Goal: Complete application form

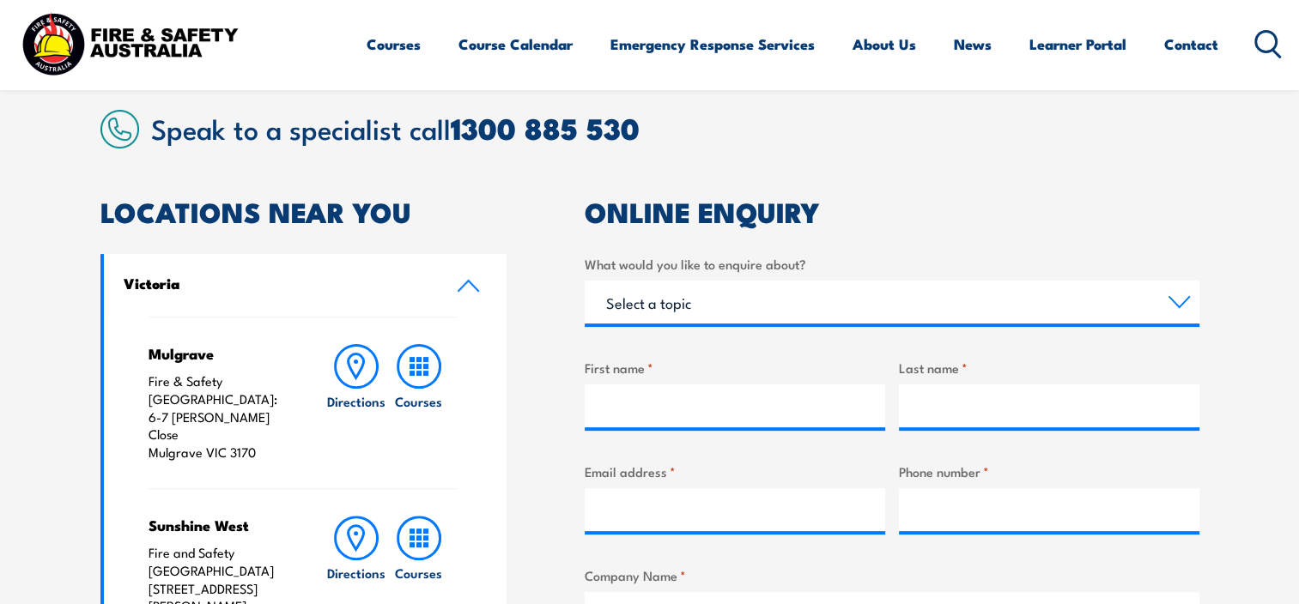
scroll to position [429, 0]
select select "General Enquiry"
click at [585, 281] on select "Select a topic Training Emergency Response Services General Enquiry" at bounding box center [892, 302] width 615 height 43
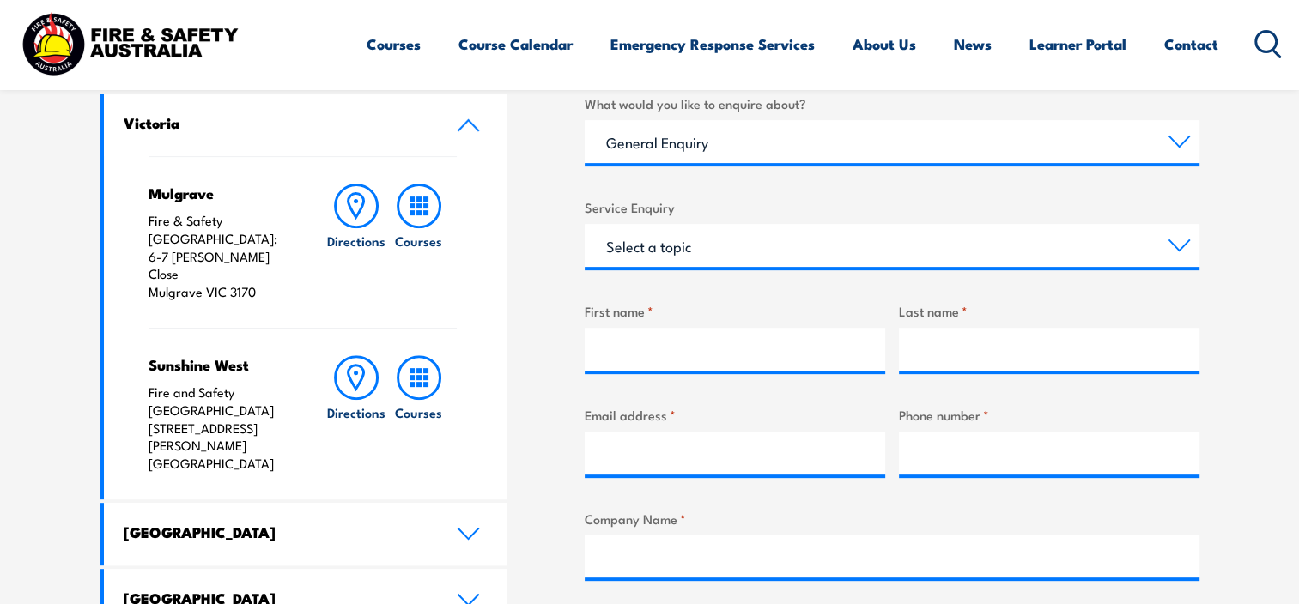
scroll to position [601, 0]
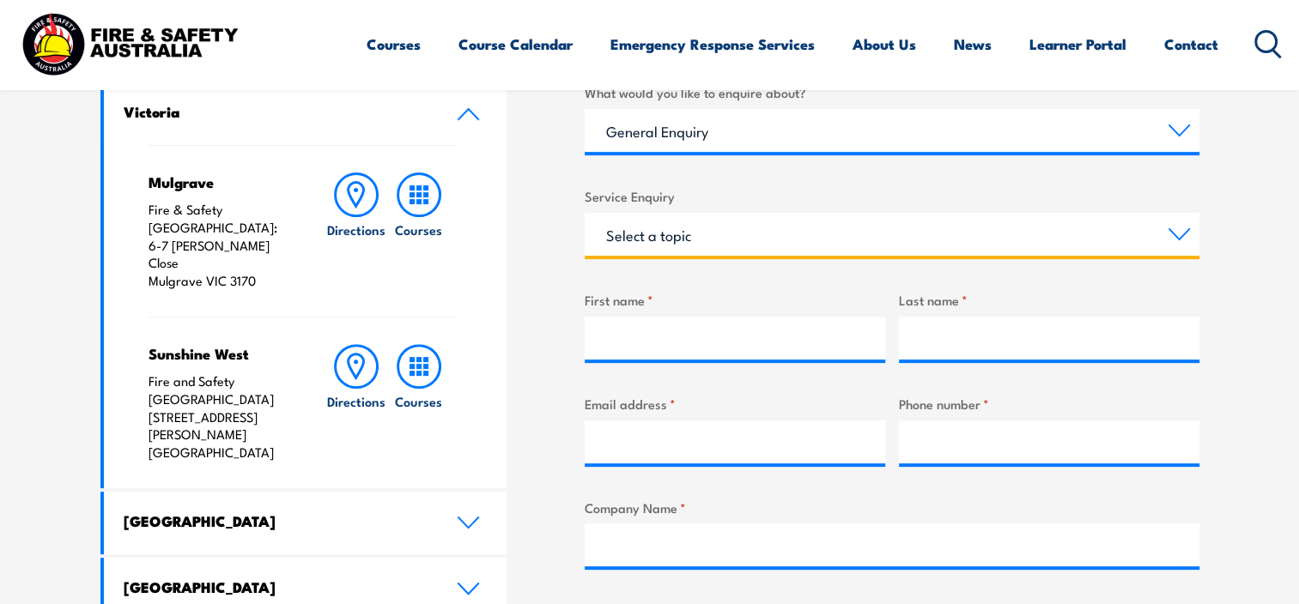
click at [756, 246] on select "Select a topic Assistance in completing an online enrolment booking Request a c…" at bounding box center [892, 234] width 615 height 43
select select "Other"
click at [585, 213] on select "Select a topic Assistance in completing an online enrolment booking Request a c…" at bounding box center [892, 234] width 615 height 43
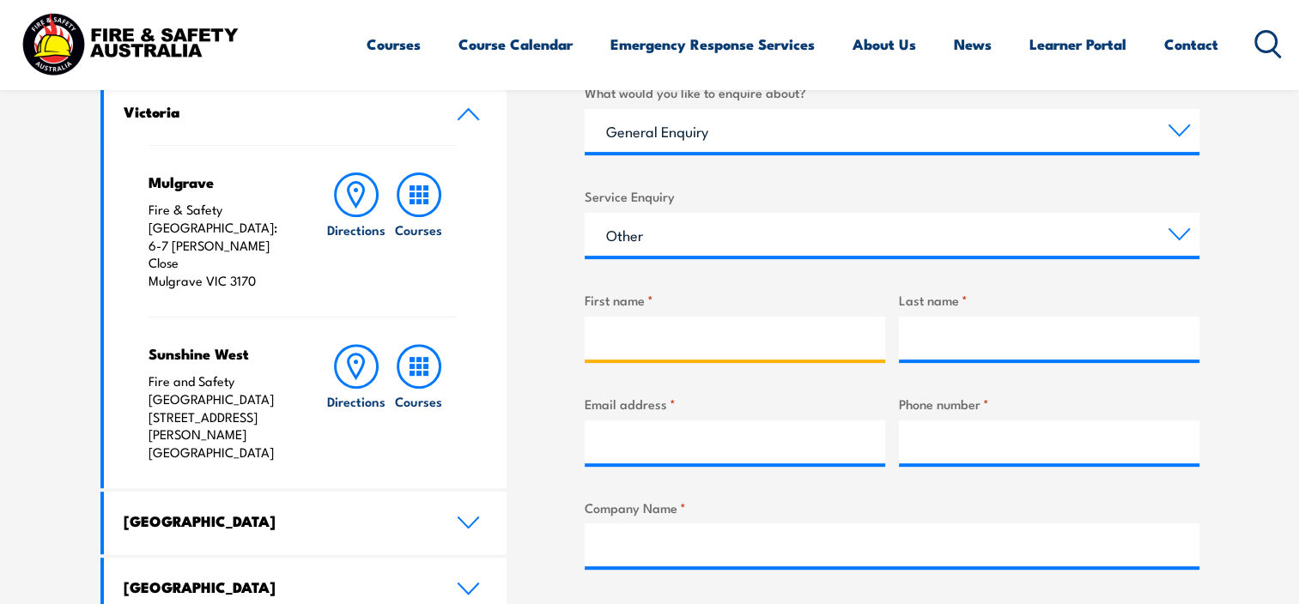
drag, startPoint x: 683, startPoint y: 342, endPoint x: 683, endPoint y: 350, distance: 8.6
click at [683, 342] on input "First name *" at bounding box center [735, 338] width 301 height 43
type input "[PERSON_NAME]-"
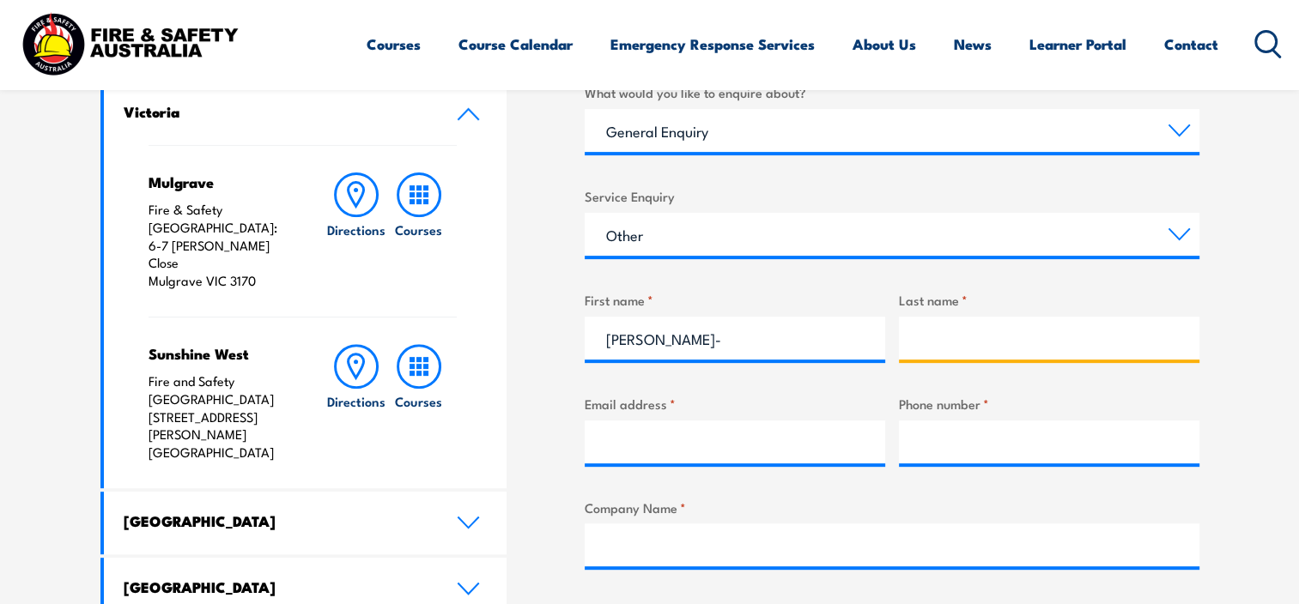
type input "-"
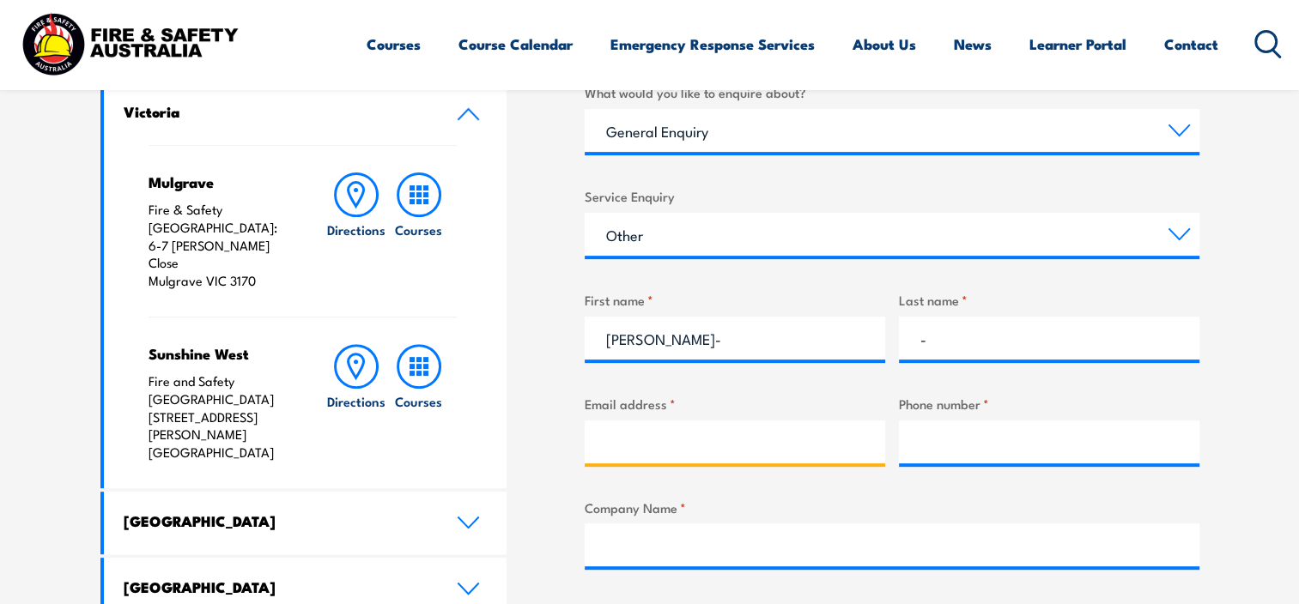
type input "[DOMAIN_NAME][EMAIL_ADDRESS][DOMAIN_NAME]"
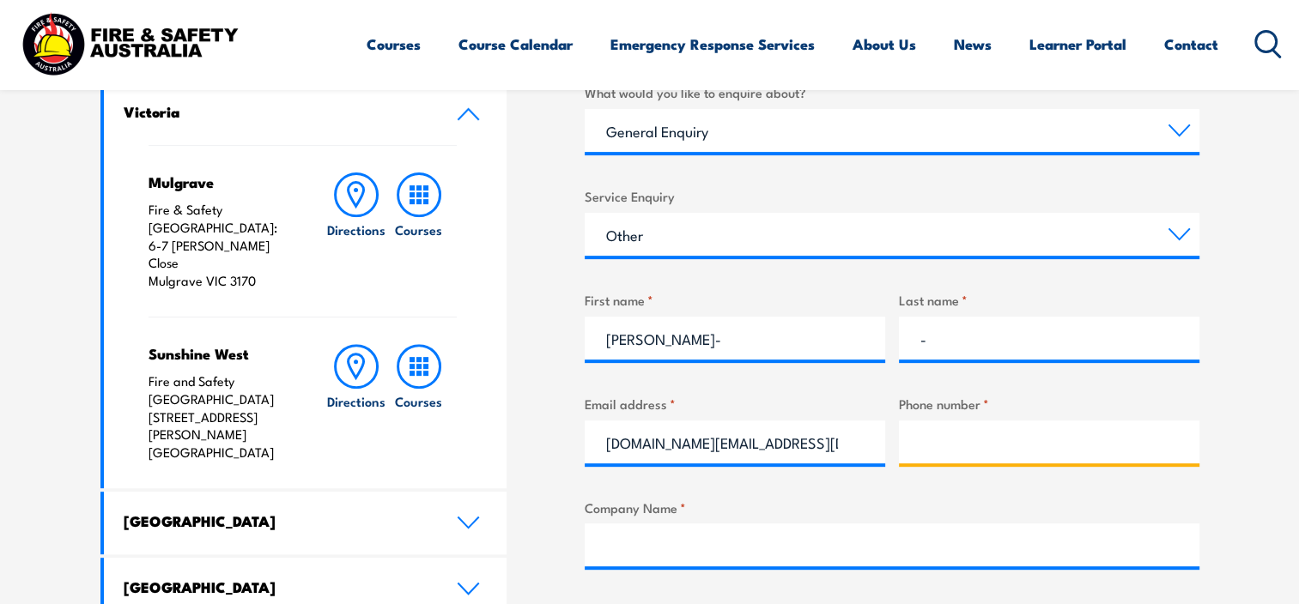
type input "893883000"
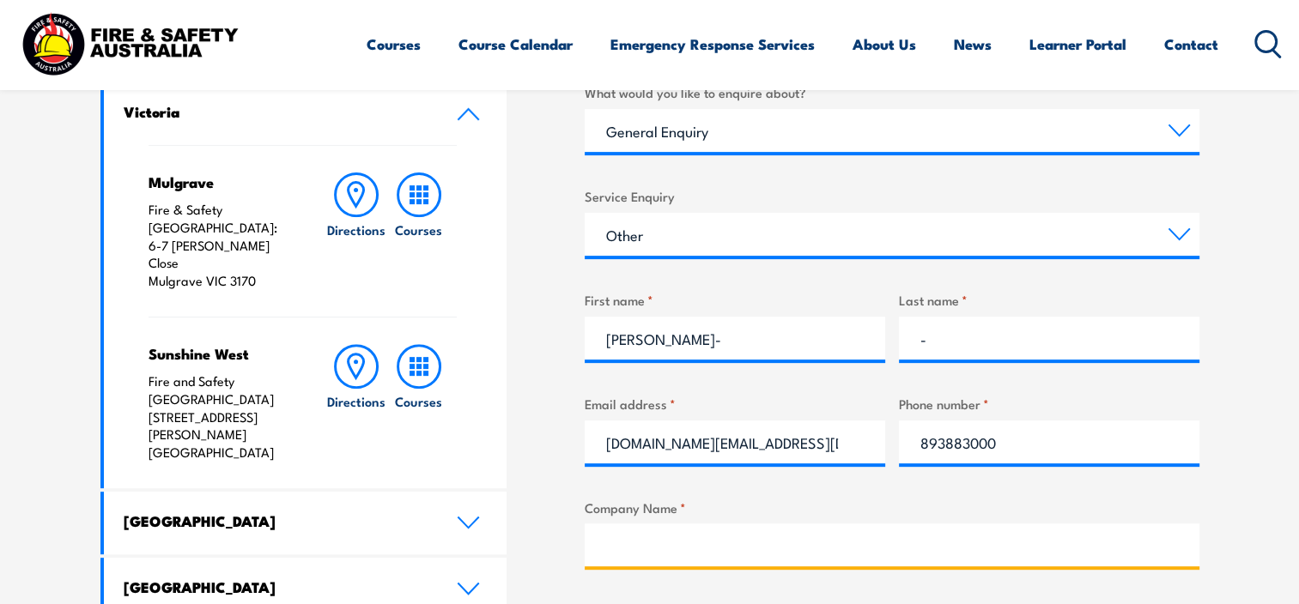
type input "CVCheck"
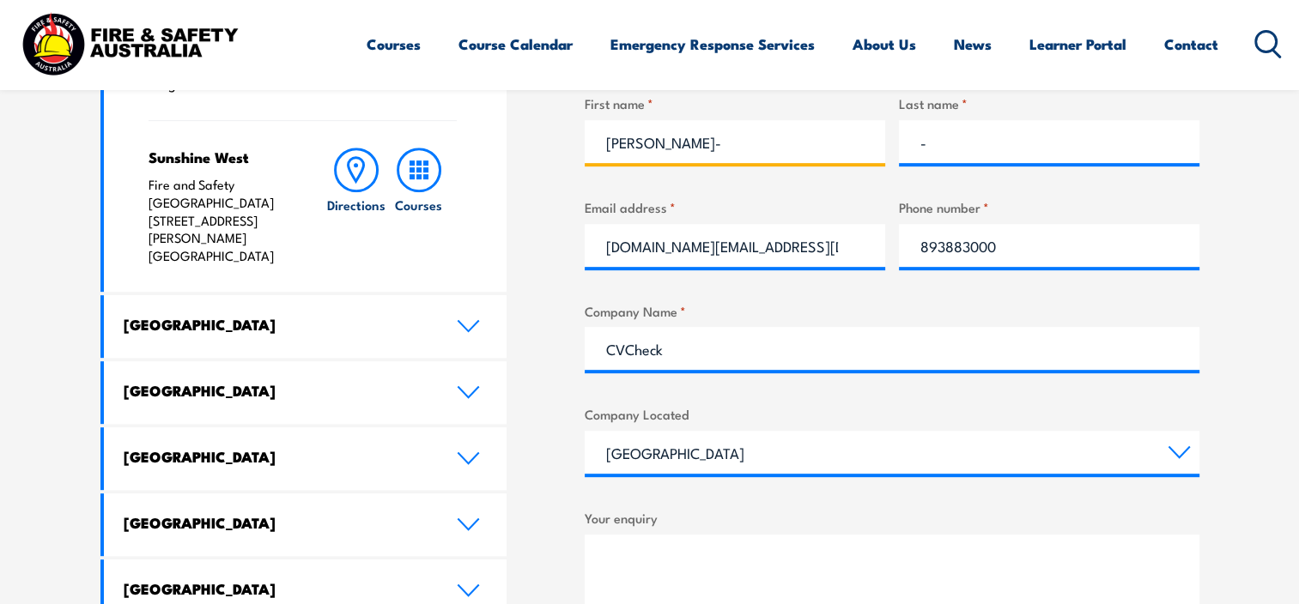
scroll to position [859, 0]
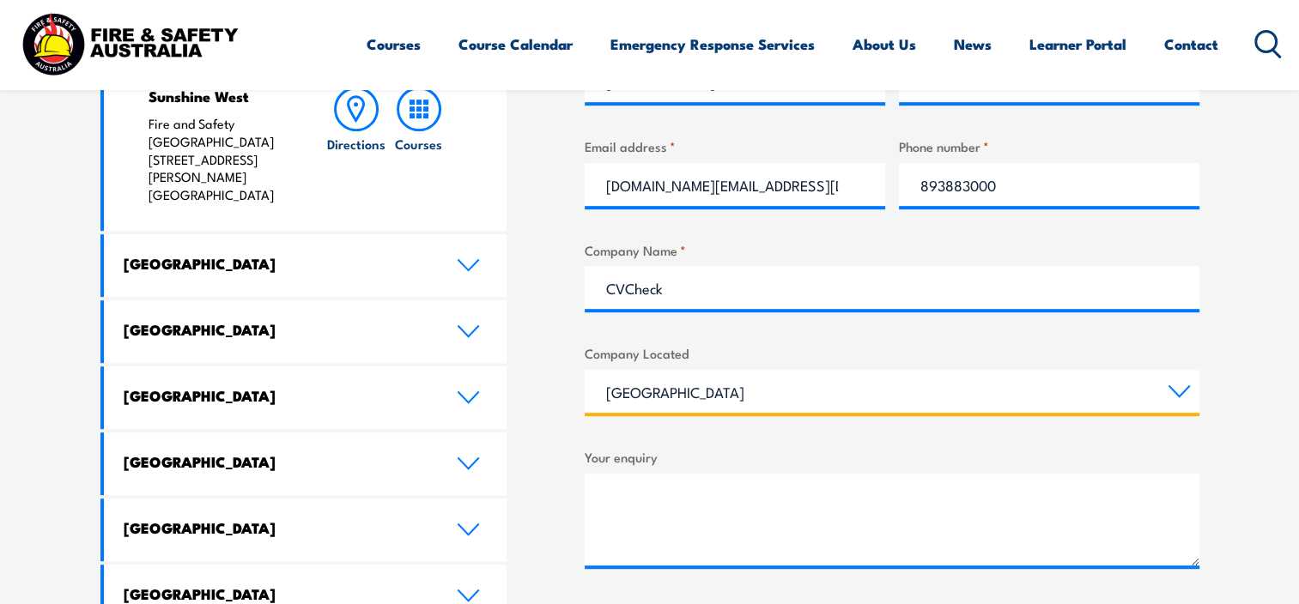
click at [738, 388] on select "[GEOGRAPHIC_DATA] [GEOGRAPHIC_DATA] [GEOGRAPHIC_DATA] [GEOGRAPHIC_DATA] [GEOGRA…" at bounding box center [892, 391] width 615 height 43
select select "[GEOGRAPHIC_DATA]"
click at [585, 370] on select "[GEOGRAPHIC_DATA] [GEOGRAPHIC_DATA] [GEOGRAPHIC_DATA] [GEOGRAPHIC_DATA] [GEOGRA…" at bounding box center [892, 391] width 615 height 43
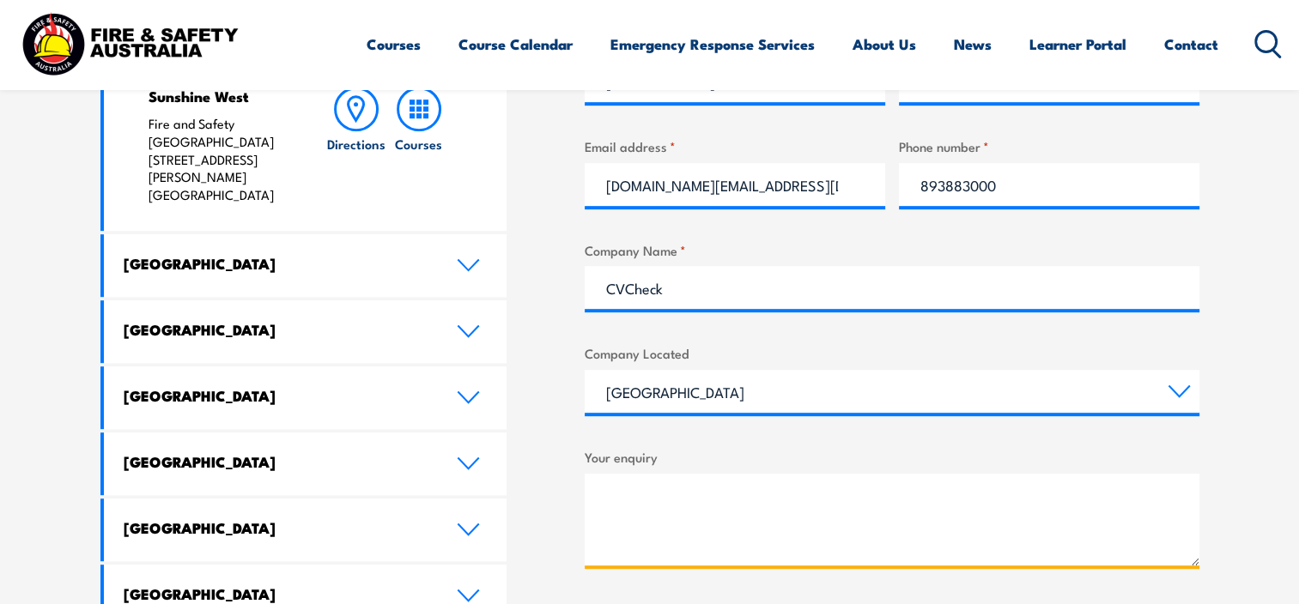
click at [742, 477] on textarea "Your enquiry" at bounding box center [892, 520] width 615 height 92
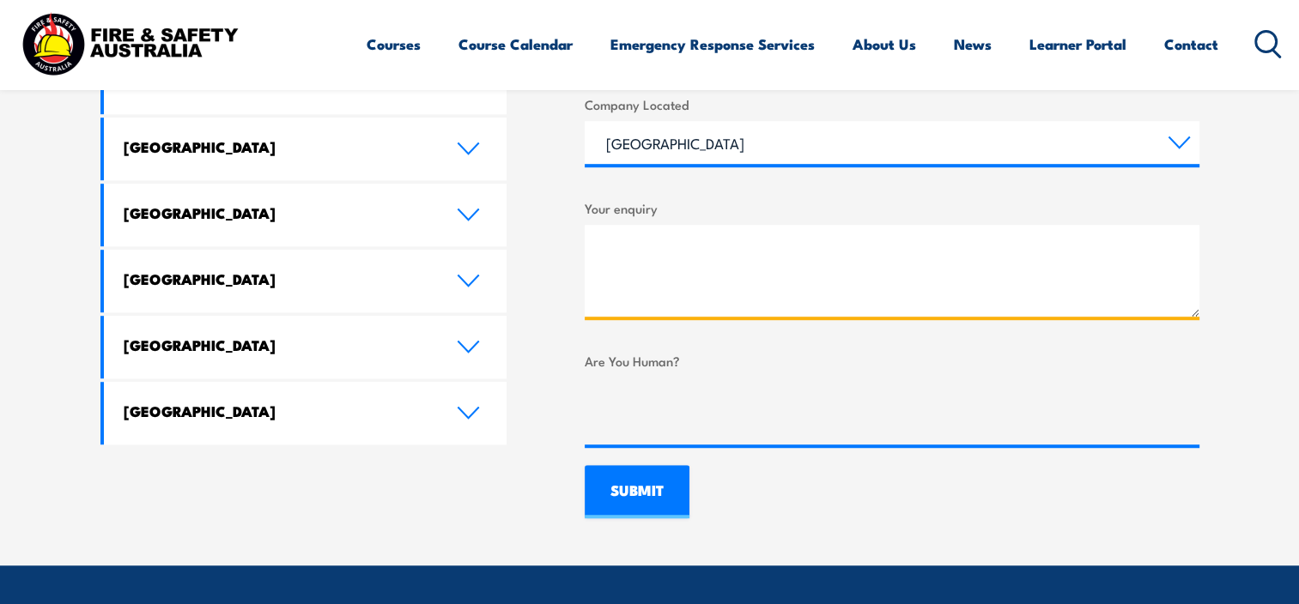
scroll to position [1116, 0]
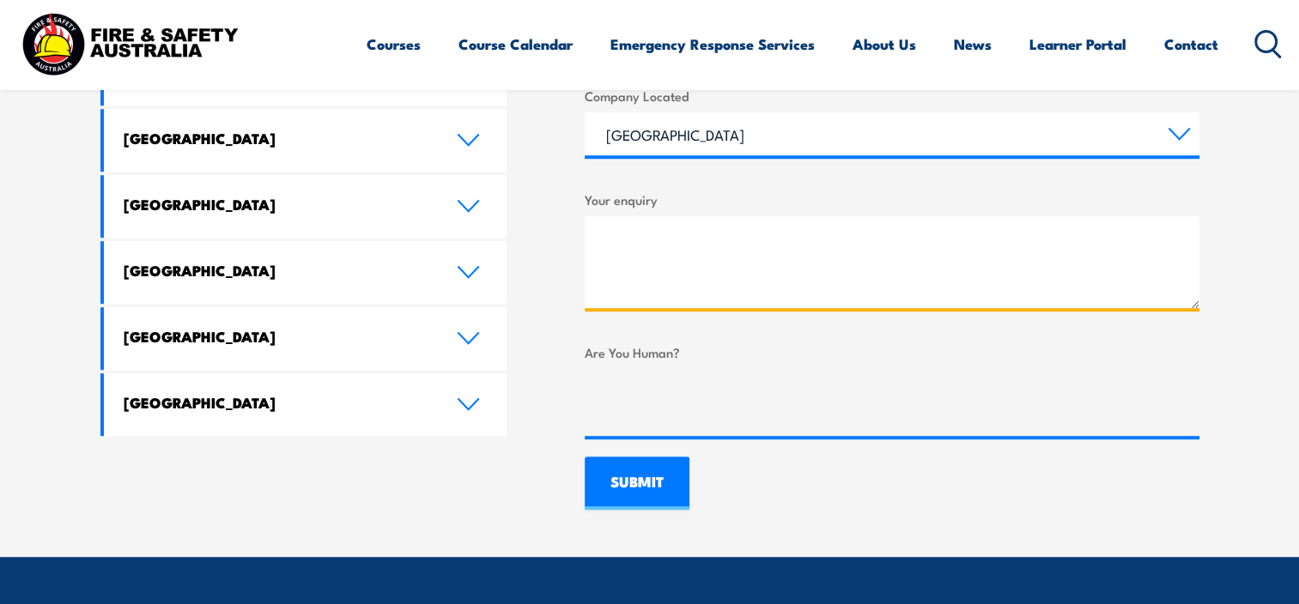
click at [828, 258] on textarea "Your enquiry" at bounding box center [892, 262] width 615 height 92
paste textarea "Hi Team, We have been asked to verify if a previous student obtained a qualific…"
type textarea "Hi Team, We have been asked to verify if a previous student obtained a qualific…"
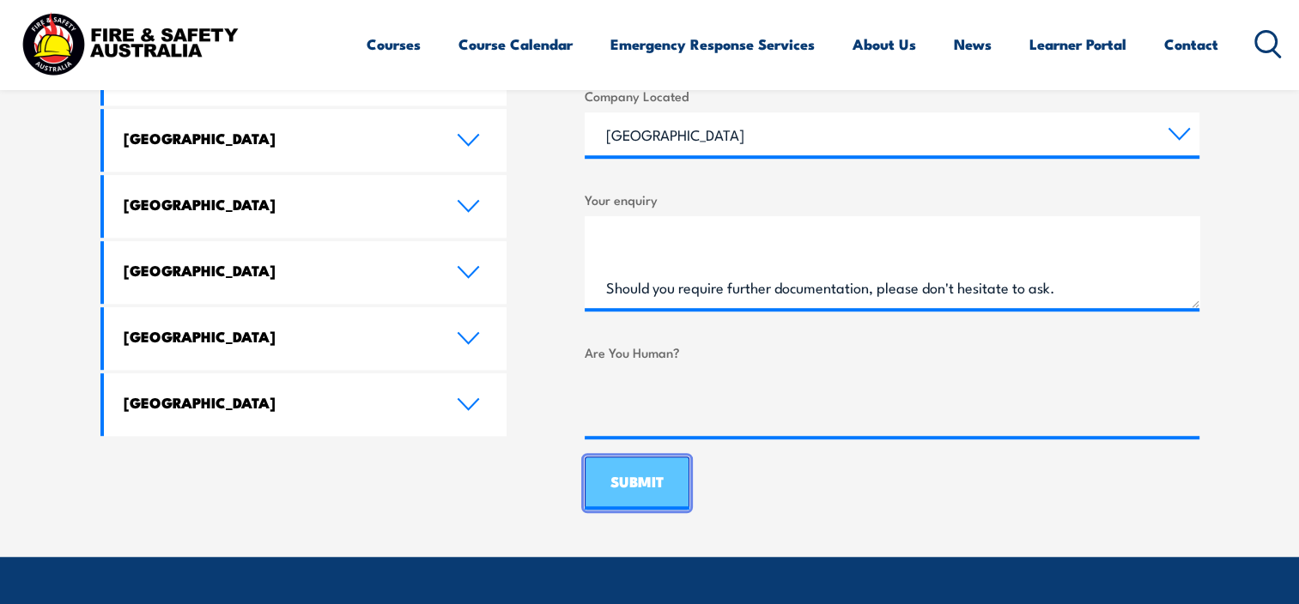
click at [647, 479] on input "SUBMIT" at bounding box center [637, 483] width 105 height 53
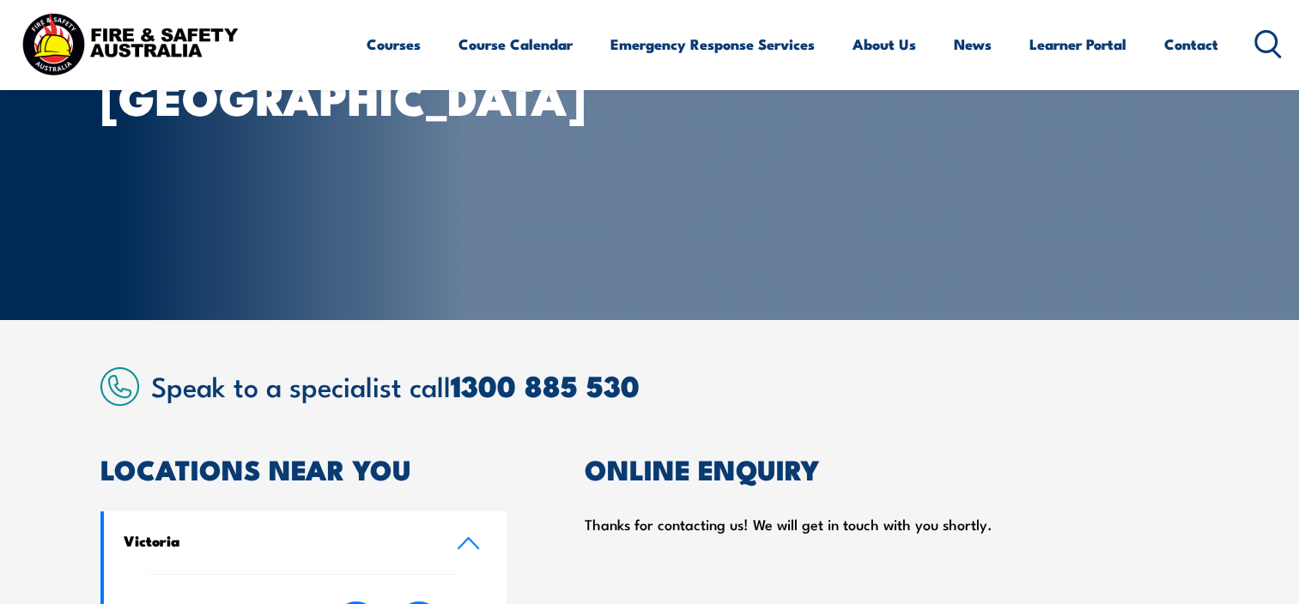
scroll to position [343, 0]
